Goal: Transaction & Acquisition: Subscribe to service/newsletter

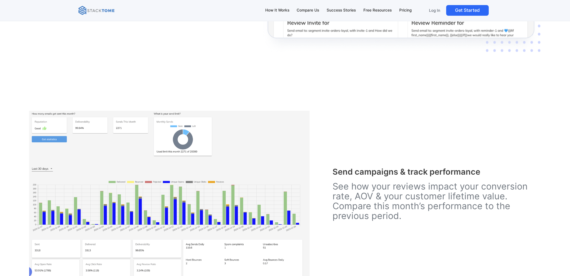
scroll to position [1403, 0]
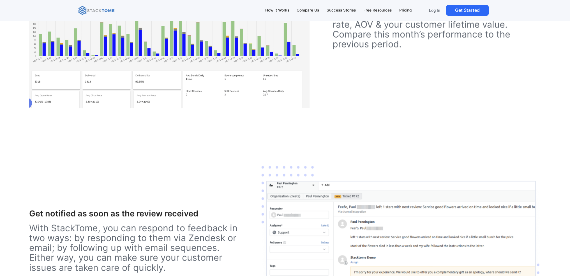
drag, startPoint x: 139, startPoint y: 173, endPoint x: 93, endPoint y: 140, distance: 56.0
click at [93, 140] on div "Get notified as soon as the review received With StackTome, you can respond to …" at bounding box center [285, 243] width 512 height 231
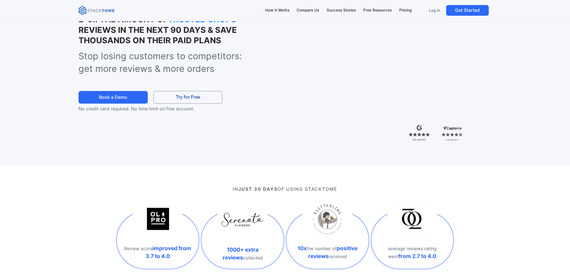
scroll to position [0, 0]
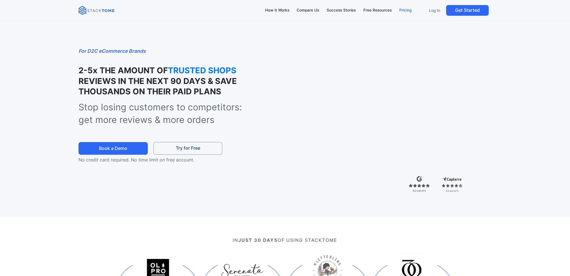
click at [408, 9] on div "Pricing" at bounding box center [406, 10] width 12 height 6
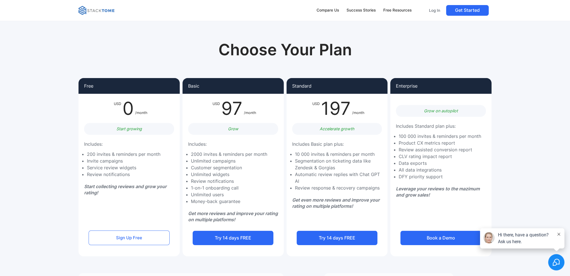
drag, startPoint x: 72, startPoint y: 108, endPoint x: 38, endPoint y: 96, distance: 35.9
click at [38, 96] on section "Choose Your Plan Free USD 0 /month Start growing Includes: 200 invites & remind…" at bounding box center [285, 196] width 570 height 393
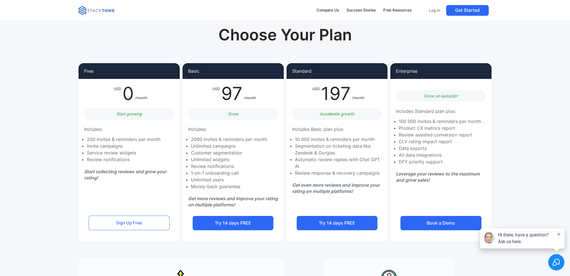
scroll to position [28, 0]
